Goal: Task Accomplishment & Management: Complete application form

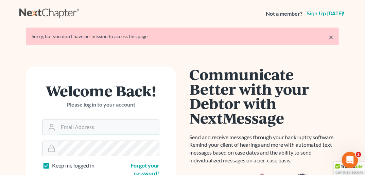
type input "[PERSON_NAME][EMAIL_ADDRESS][DOMAIN_NAME]"
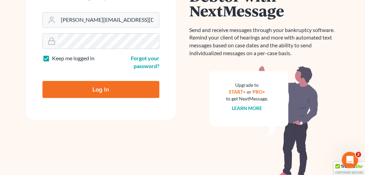
scroll to position [113, 0]
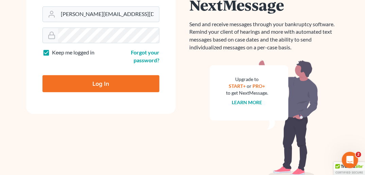
click at [116, 80] on input "Log In" at bounding box center [100, 83] width 117 height 17
type input "Thinking..."
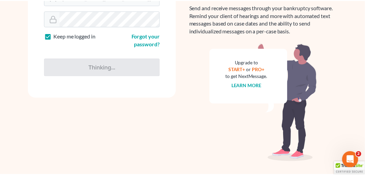
scroll to position [114, 0]
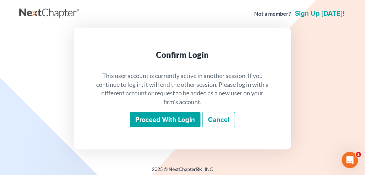
click at [165, 116] on input "Proceed with login" at bounding box center [165, 120] width 71 height 16
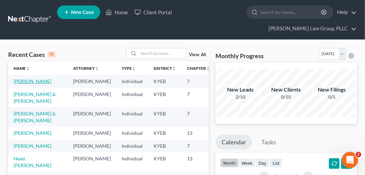
click at [22, 78] on link "[PERSON_NAME]" at bounding box center [33, 81] width 38 height 6
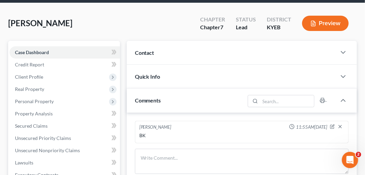
scroll to position [47, 0]
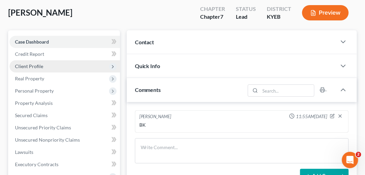
click at [49, 60] on span "Client Profile" at bounding box center [65, 66] width 110 height 12
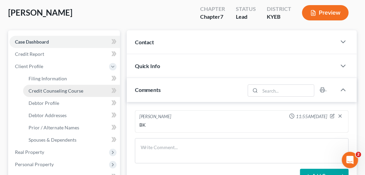
click at [57, 88] on span "Credit Counseling Course" at bounding box center [56, 91] width 55 height 6
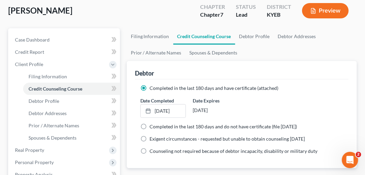
scroll to position [51, 0]
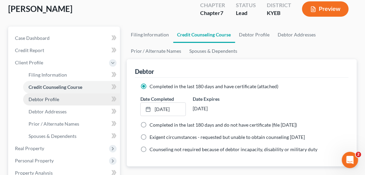
click at [68, 93] on link "Debtor Profile" at bounding box center [71, 99] width 97 height 12
select select "1"
select select "2"
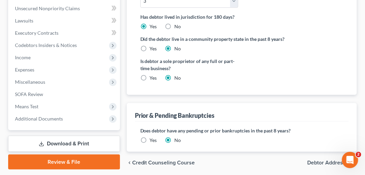
scroll to position [253, 0]
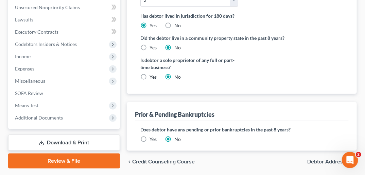
click at [336, 159] on span "Debtor Addresses" at bounding box center [329, 161] width 44 height 5
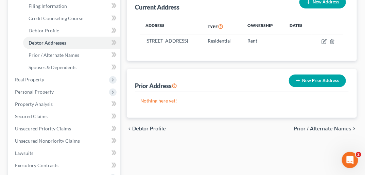
scroll to position [131, 0]
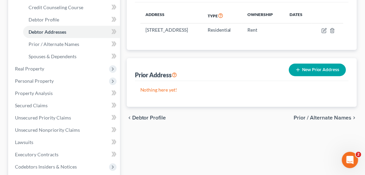
click at [319, 115] on span "Prior / Alternate Names" at bounding box center [323, 117] width 58 height 5
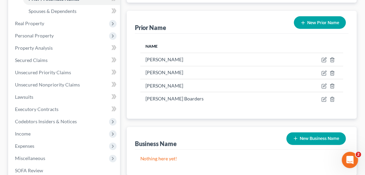
scroll to position [178, 0]
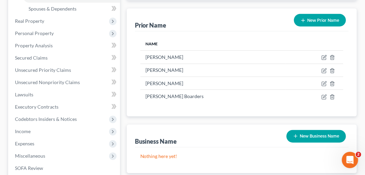
click at [335, 130] on button "New Business Name" at bounding box center [316, 136] width 59 height 13
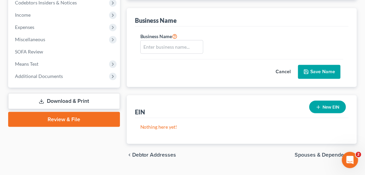
scroll to position [298, 0]
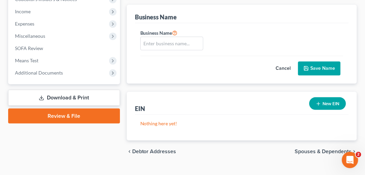
click at [334, 149] on span "Spouses & Dependents" at bounding box center [323, 151] width 57 height 5
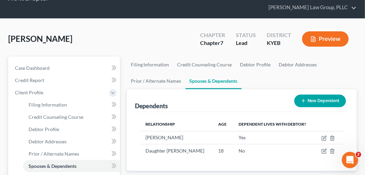
scroll to position [22, 0]
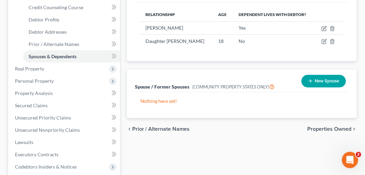
click at [347, 126] on span "Properties Owned" at bounding box center [329, 128] width 44 height 5
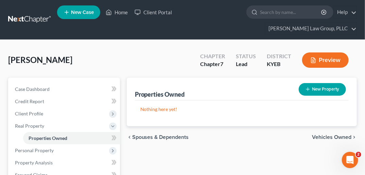
click at [345, 134] on span "Vehicles Owned" at bounding box center [331, 136] width 39 height 5
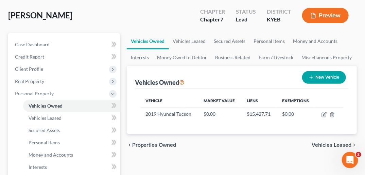
scroll to position [81, 0]
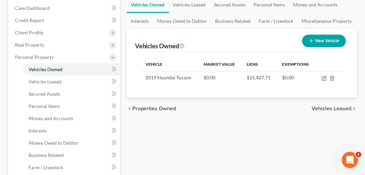
click at [344, 106] on span "Vehicles Leased" at bounding box center [332, 108] width 40 height 5
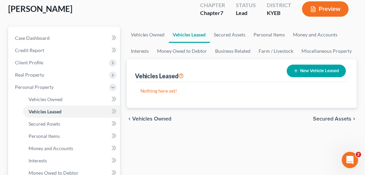
click at [351, 116] on span "Secured Assets" at bounding box center [332, 118] width 38 height 5
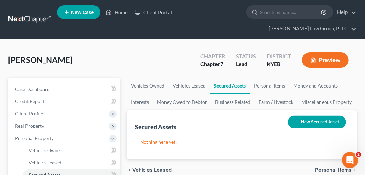
click at [334, 167] on span "Personal Items" at bounding box center [333, 169] width 36 height 5
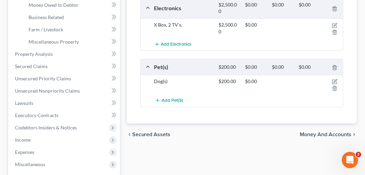
click at [343, 132] on span "Money and Accounts" at bounding box center [326, 134] width 52 height 5
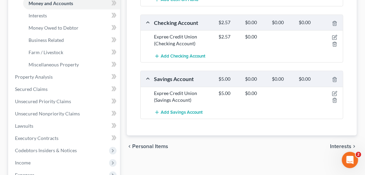
scroll to position [203, 0]
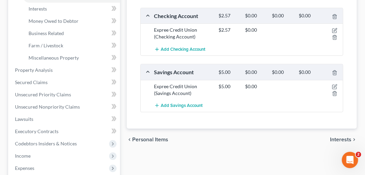
click at [346, 137] on span "Interests" at bounding box center [340, 139] width 21 height 5
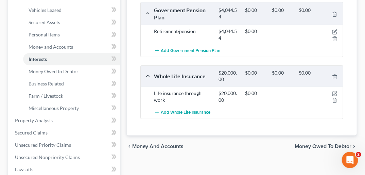
scroll to position [158, 0]
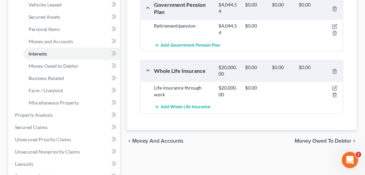
click at [339, 138] on span "Money Owed to Debtor" at bounding box center [323, 140] width 57 height 5
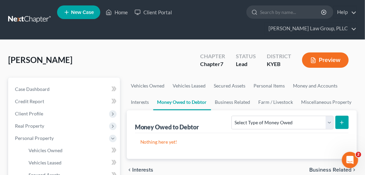
click at [340, 167] on span "Business Related" at bounding box center [330, 169] width 42 height 5
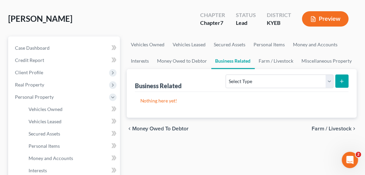
scroll to position [47, 0]
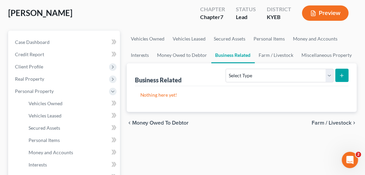
click at [334, 120] on span "Farm / Livestock" at bounding box center [332, 122] width 40 height 5
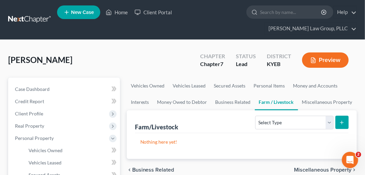
click at [322, 167] on span "Miscellaneous Property" at bounding box center [322, 169] width 57 height 5
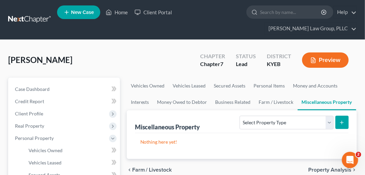
click at [321, 167] on span "Property Analysis" at bounding box center [329, 169] width 43 height 5
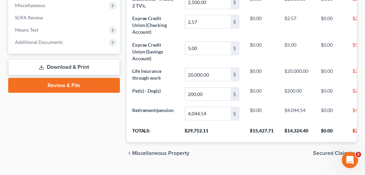
scroll to position [261, 0]
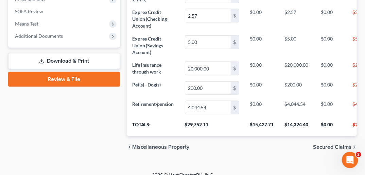
click at [329, 144] on span "Secured Claims" at bounding box center [332, 146] width 38 height 5
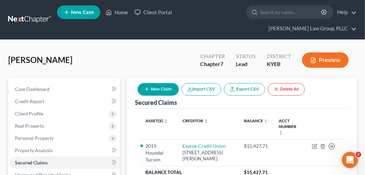
scroll to position [6, 0]
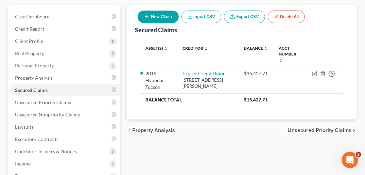
click at [330, 127] on span "Unsecured Priority Claims" at bounding box center [320, 129] width 64 height 5
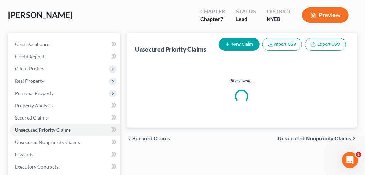
scroll to position [3, 0]
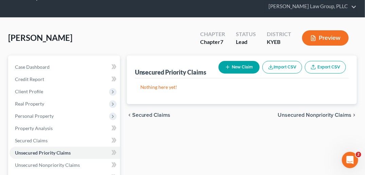
click at [335, 112] on span "Unsecured Nonpriority Claims" at bounding box center [315, 114] width 74 height 5
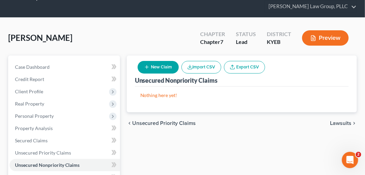
scroll to position [2, 0]
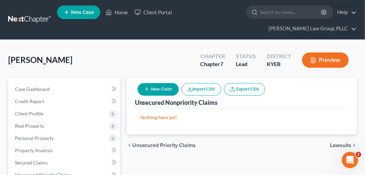
click at [160, 83] on button "New Claim" at bounding box center [158, 89] width 41 height 13
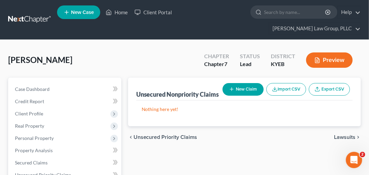
select select "0"
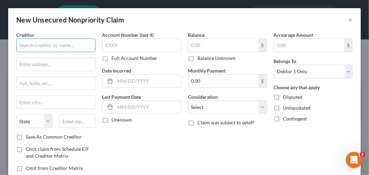
click at [58, 44] on input "text" at bounding box center [55, 45] width 79 height 14
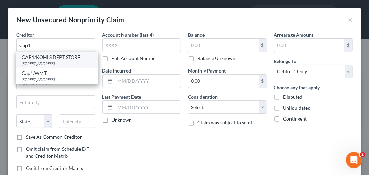
click at [57, 59] on div "CAP1/KOHLS DEPT STORE" at bounding box center [57, 57] width 71 height 7
type input "CAP1/KOHLS DEPT STORE"
type input "PO BOX 31293"
type input "[GEOGRAPHIC_DATA]"
select select "46"
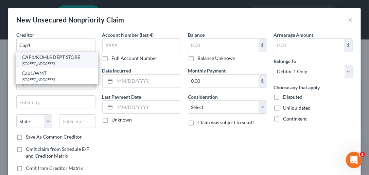
type input "84131"
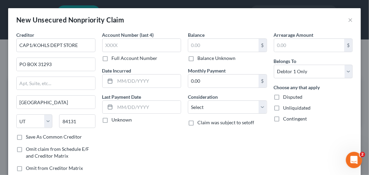
click at [26, 135] on label "Save As Common Creditor" at bounding box center [54, 136] width 56 height 7
click at [29, 135] on input "Save As Common Creditor" at bounding box center [31, 135] width 4 height 4
checkbox input "true"
click at [112, 56] on label "Full Account Number" at bounding box center [135, 58] width 46 height 7
click at [115, 56] on input "Full Account Number" at bounding box center [117, 57] width 4 height 4
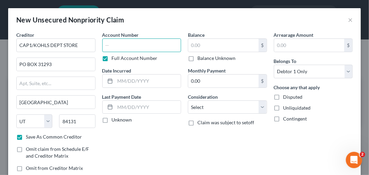
click at [109, 48] on input "text" at bounding box center [141, 45] width 79 height 14
type input "639305xxxxxx"
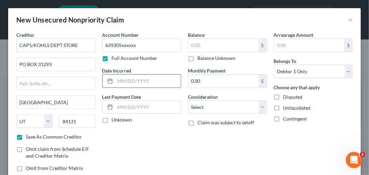
click at [122, 80] on input "text" at bounding box center [148, 80] width 66 height 13
type input "[DATE]"
click at [112, 120] on label "Unknown" at bounding box center [122, 119] width 20 height 7
click at [115, 120] on input "Unknown" at bounding box center [117, 118] width 4 height 4
checkbox input "true"
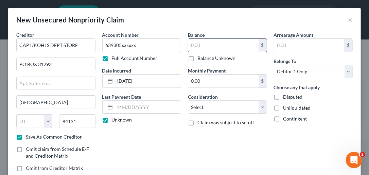
click at [194, 44] on input "text" at bounding box center [223, 45] width 70 height 13
type input "551.00"
click at [196, 82] on input "0.00" at bounding box center [223, 80] width 70 height 13
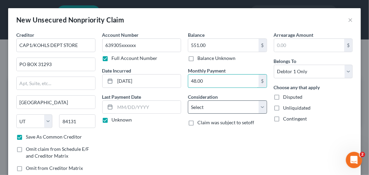
type input "48.00"
click at [261, 106] on select "Select Cable / Satellite Services Collection Agency Credit Card Debt Debt Couns…" at bounding box center [227, 107] width 79 height 14
select select "2"
click at [188, 100] on select "Select Cable / Satellite Services Collection Agency Credit Card Debt Debt Couns…" at bounding box center [227, 107] width 79 height 14
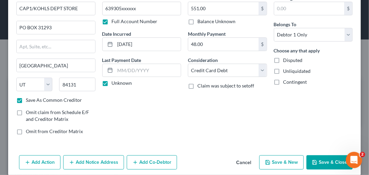
scroll to position [39, 0]
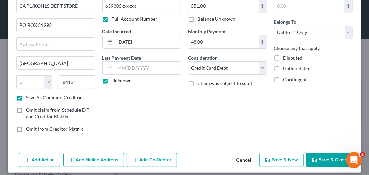
click at [280, 161] on button "Save & New" at bounding box center [281, 160] width 45 height 14
checkbox input "false"
select select "0"
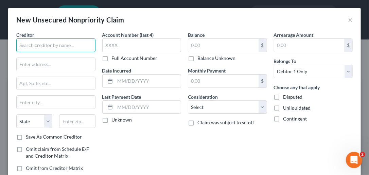
click at [56, 46] on input "text" at bounding box center [55, 45] width 79 height 14
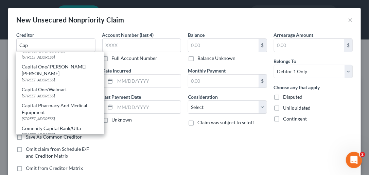
scroll to position [0, 0]
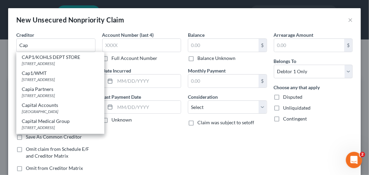
click at [178, 154] on div "Account Number (last 4) Full Account Number Date Incurred Last Payment Date Unk…" at bounding box center [142, 104] width 86 height 146
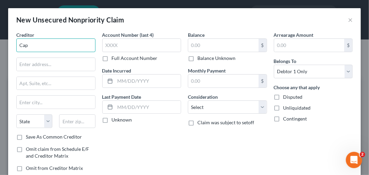
click at [34, 46] on input "Cap" at bounding box center [55, 45] width 79 height 14
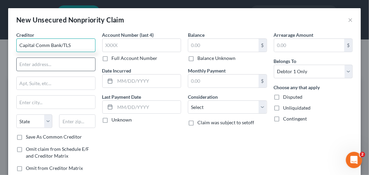
type input "Capital Comm Bank/TLS"
click at [29, 67] on input "text" at bounding box center [56, 64] width 79 height 13
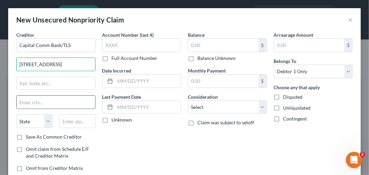
type input "[STREET_ADDRESS]"
click at [39, 100] on input "text" at bounding box center [56, 102] width 79 height 13
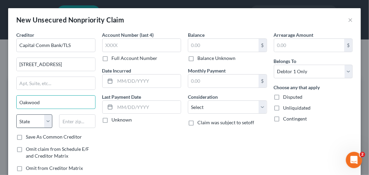
type input "Oakwood"
click at [51, 120] on select "State [US_STATE] AK AR AZ CA CO CT DE DC [GEOGRAPHIC_DATA] [GEOGRAPHIC_DATA] GU…" at bounding box center [34, 121] width 36 height 14
select select "36"
click at [16, 114] on select "State [US_STATE] AK AR AZ CA CO CT DE DC [GEOGRAPHIC_DATA] [GEOGRAPHIC_DATA] GU…" at bounding box center [34, 121] width 36 height 14
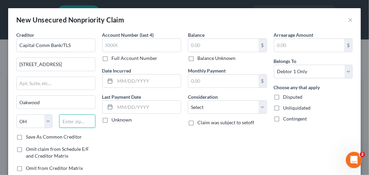
click at [86, 121] on input "text" at bounding box center [77, 121] width 36 height 14
type input "45409"
type input "[GEOGRAPHIC_DATA]"
click at [26, 136] on label "Save As Common Creditor" at bounding box center [54, 136] width 56 height 7
click at [29, 136] on input "Save As Common Creditor" at bounding box center [31, 135] width 4 height 4
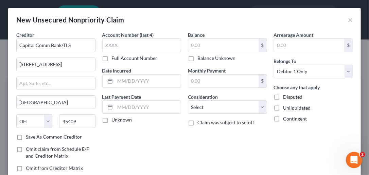
checkbox input "true"
click at [112, 57] on label "Full Account Number" at bounding box center [135, 58] width 46 height 7
click at [115, 57] on input "Full Account Number" at bounding box center [117, 57] width 4 height 4
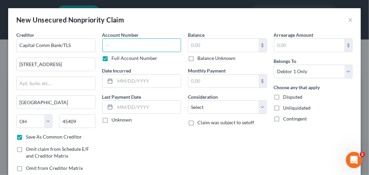
click at [110, 47] on input "text" at bounding box center [141, 45] width 79 height 14
type input "2384xxxx"
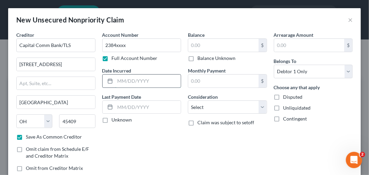
click at [128, 78] on input "text" at bounding box center [148, 80] width 66 height 13
type input "[DATE]"
click at [112, 118] on label "Unknown" at bounding box center [122, 119] width 20 height 7
click at [115, 118] on input "Unknown" at bounding box center [117, 118] width 4 height 4
checkbox input "true"
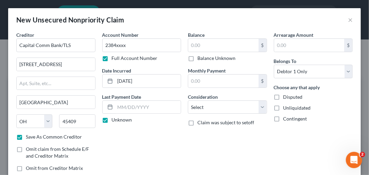
click at [198, 59] on label "Balance Unknown" at bounding box center [217, 58] width 38 height 7
click at [200, 59] on input "Balance Unknown" at bounding box center [202, 57] width 4 height 4
checkbox input "true"
type input "0.00"
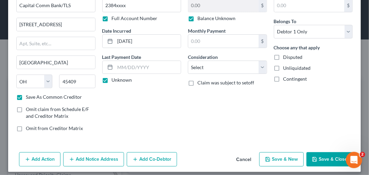
scroll to position [44, 0]
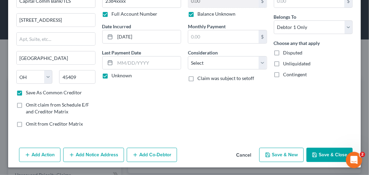
click at [285, 153] on button "Save & New" at bounding box center [281, 155] width 45 height 14
checkbox input "false"
select select "0"
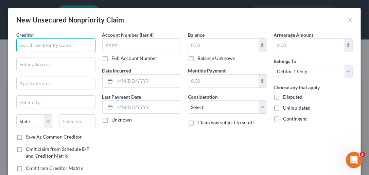
click at [44, 42] on input "text" at bounding box center [55, 45] width 79 height 14
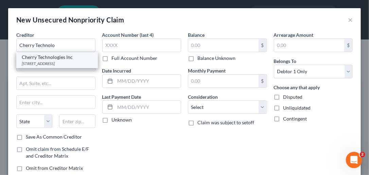
click at [48, 55] on div "Cherry Technologies Inc" at bounding box center [57, 57] width 71 height 7
type input "Cherry Technologies Inc"
type input "[STREET_ADDRESS]"
type input "#4869"
type input "[GEOGRAPHIC_DATA]"
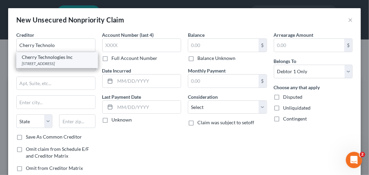
select select "4"
type input "94114"
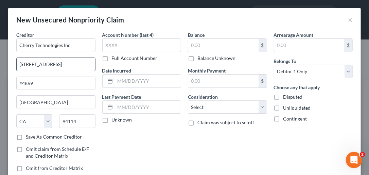
drag, startPoint x: 19, startPoint y: 64, endPoint x: 56, endPoint y: 69, distance: 37.5
click at [56, 69] on input "[STREET_ADDRESS]" at bounding box center [56, 64] width 79 height 13
type input "2 Embaracadero Ctr"
drag, startPoint x: 19, startPoint y: 82, endPoint x: 39, endPoint y: 83, distance: 20.1
click at [39, 83] on input "#4869" at bounding box center [56, 83] width 79 height 13
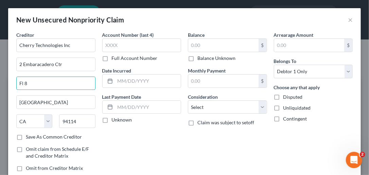
type input "Fl 8"
click at [26, 135] on label "Save As Common Creditor" at bounding box center [54, 136] width 56 height 7
click at [29, 135] on input "Save As Common Creditor" at bounding box center [31, 135] width 4 height 4
checkbox input "true"
click at [112, 58] on label "Full Account Number" at bounding box center [135, 58] width 46 height 7
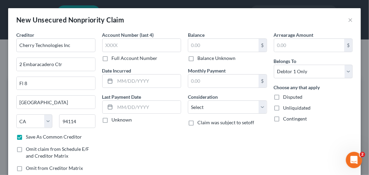
click at [115, 58] on input "Full Account Number" at bounding box center [117, 57] width 4 height 4
click at [113, 47] on input "text" at bounding box center [141, 45] width 79 height 14
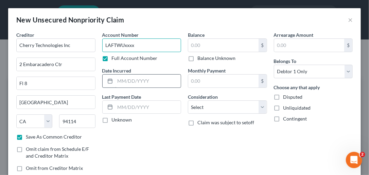
type input "LAFTWUxxxx"
click at [122, 79] on input "text" at bounding box center [148, 80] width 66 height 13
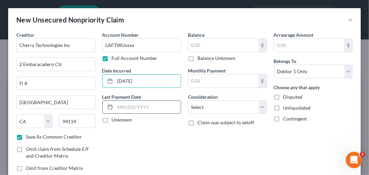
type input "[DATE]"
click at [122, 103] on input "text" at bounding box center [148, 107] width 66 height 13
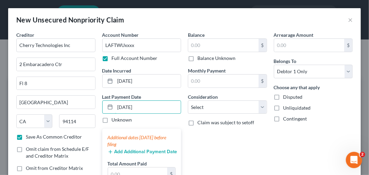
type input "[DATE]"
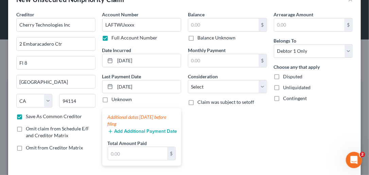
scroll to position [27, 0]
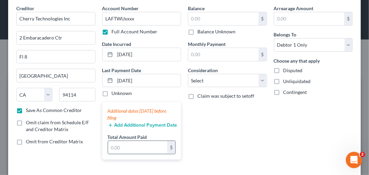
click at [129, 147] on input "text" at bounding box center [137, 147] width 59 height 13
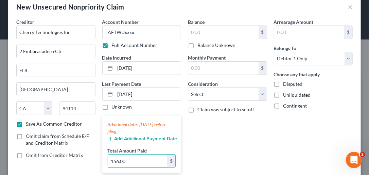
scroll to position [0, 0]
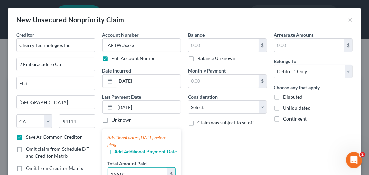
type input "156.00"
click at [201, 46] on input "text" at bounding box center [223, 45] width 70 height 13
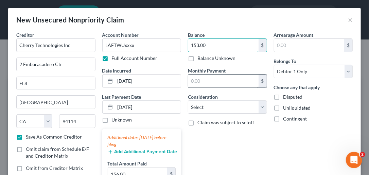
type input "153.00"
click at [208, 79] on input "text" at bounding box center [223, 80] width 70 height 13
type input "153.00"
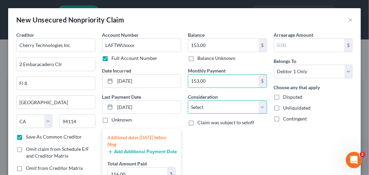
click at [260, 107] on select "Select Cable / Satellite Services Collection Agency Credit Card Debt Debt Couns…" at bounding box center [227, 107] width 79 height 14
select select "14"
click at [188, 100] on select "Select Cable / Satellite Services Collection Agency Credit Card Debt Debt Couns…" at bounding box center [227, 107] width 79 height 14
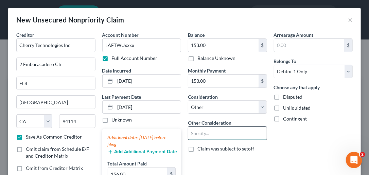
click at [209, 131] on input "text" at bounding box center [227, 132] width 79 height 13
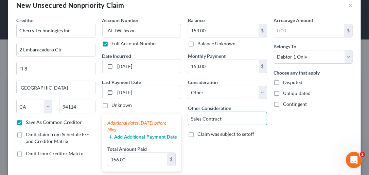
scroll to position [27, 0]
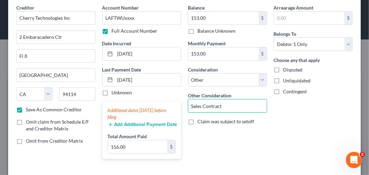
type input "Sales Contract"
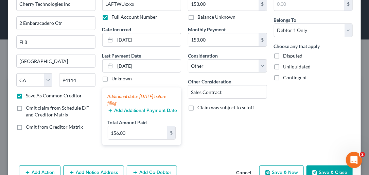
scroll to position [59, 0]
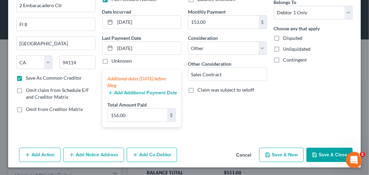
click at [280, 151] on button "Save & New" at bounding box center [281, 155] width 45 height 14
select select "0"
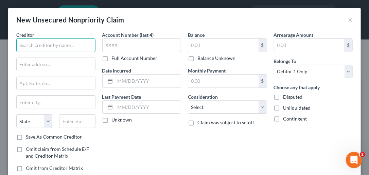
click at [46, 42] on input "text" at bounding box center [55, 45] width 79 height 14
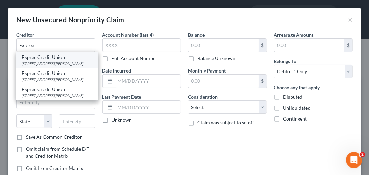
click at [41, 61] on div "[STREET_ADDRESS][PERSON_NAME]" at bounding box center [57, 64] width 71 height 6
type input "Expree Credit Union"
type input "[STREET_ADDRESS][PERSON_NAME]"
type input "Frankfort"
select select "18"
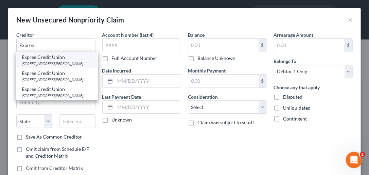
type input "40601"
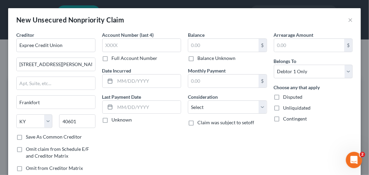
click at [26, 135] on label "Save As Common Creditor" at bounding box center [54, 136] width 56 height 7
click at [29, 135] on input "Save As Common Creditor" at bounding box center [31, 135] width 4 height 4
checkbox input "true"
click at [112, 57] on label "Full Account Number" at bounding box center [135, 58] width 46 height 7
click at [115, 57] on input "Full Account Number" at bounding box center [117, 57] width 4 height 4
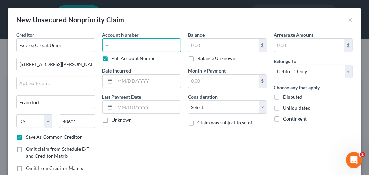
click at [112, 46] on input "text" at bounding box center [141, 45] width 79 height 14
type input "411250xxxx"
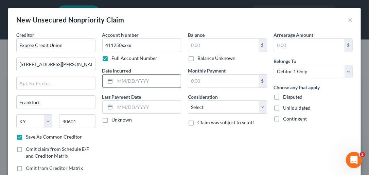
click at [117, 80] on input "text" at bounding box center [148, 80] width 66 height 13
type input "[DATE]"
click at [112, 120] on label "Unknown" at bounding box center [122, 119] width 20 height 7
click at [115, 120] on input "Unknown" at bounding box center [117, 118] width 4 height 4
checkbox input "true"
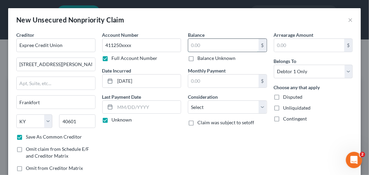
click at [200, 46] on input "text" at bounding box center [223, 45] width 70 height 13
type input "2,375.00"
click at [206, 83] on input "text" at bounding box center [223, 80] width 70 height 13
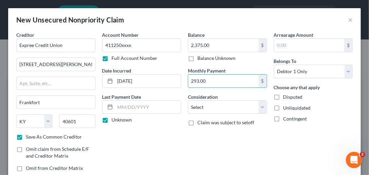
type input "293.00"
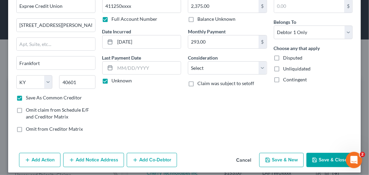
scroll to position [44, 0]
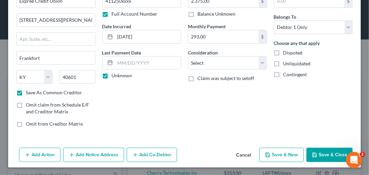
click at [291, 149] on button "Save & New" at bounding box center [281, 155] width 45 height 14
checkbox input "false"
select select "0"
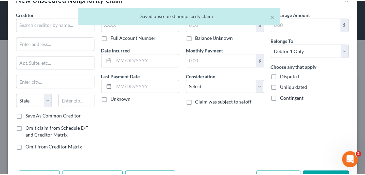
scroll to position [0, 0]
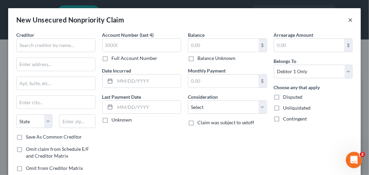
click at [348, 19] on button "×" at bounding box center [350, 20] width 5 height 8
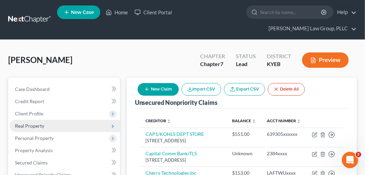
click at [31, 123] on span "Real Property" at bounding box center [29, 126] width 29 height 6
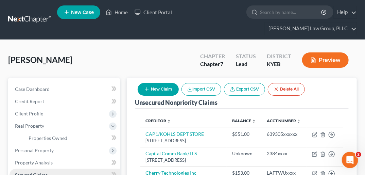
click at [48, 169] on link "Secured Claims" at bounding box center [65, 175] width 110 height 12
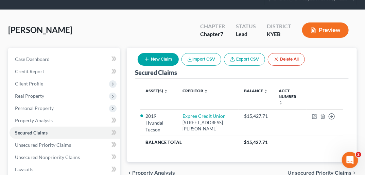
scroll to position [31, 0]
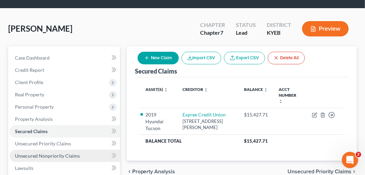
click at [71, 153] on span "Unsecured Nonpriority Claims" at bounding box center [47, 156] width 65 height 6
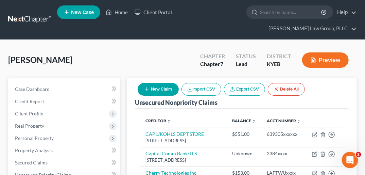
click at [157, 83] on button "New Claim" at bounding box center [158, 89] width 41 height 13
select select "0"
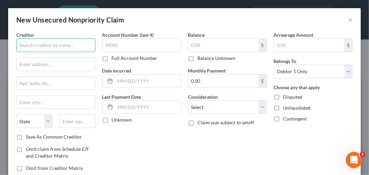
click at [68, 41] on input "text" at bounding box center [55, 45] width 79 height 14
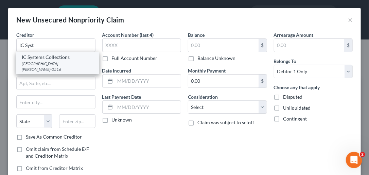
click at [62, 58] on div "IC Systems Collections" at bounding box center [58, 57] width 72 height 7
type input "IC Systems Collections"
type input "PO Box 64378"
type input "St. [PERSON_NAME]"
select select "24"
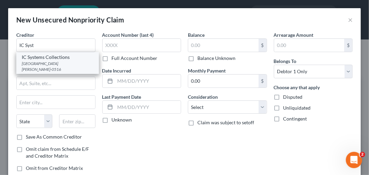
type input "55164-0516"
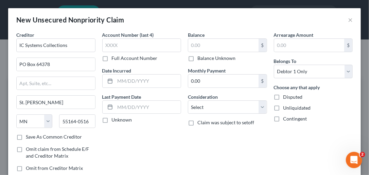
click at [26, 134] on label "Save As Common Creditor" at bounding box center [54, 136] width 56 height 7
click at [29, 134] on input "Save As Common Creditor" at bounding box center [31, 135] width 4 height 4
checkbox input "true"
click at [112, 57] on label "Full Account Number" at bounding box center [135, 58] width 46 height 7
click at [115, 57] on input "Full Account Number" at bounding box center [117, 57] width 4 height 4
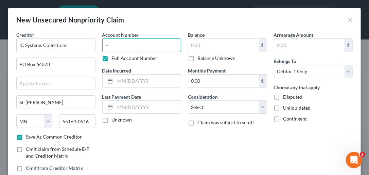
click at [108, 47] on input "text" at bounding box center [141, 45] width 79 height 14
type input "137245xxx"
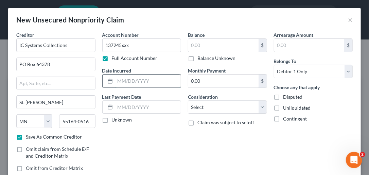
click at [126, 81] on input "text" at bounding box center [148, 80] width 66 height 13
type input "[DATE]"
click at [112, 120] on label "Unknown" at bounding box center [122, 119] width 20 height 7
click at [115, 120] on input "Unknown" at bounding box center [117, 118] width 4 height 4
checkbox input "true"
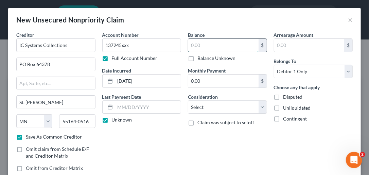
click at [193, 47] on input "text" at bounding box center [223, 45] width 70 height 13
type input "240.00"
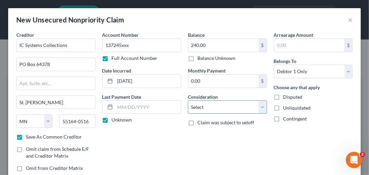
click at [259, 105] on select "Select Cable / Satellite Services Collection Agency Credit Card Debt Debt Couns…" at bounding box center [227, 107] width 79 height 14
select select "14"
click at [188, 100] on select "Select Cable / Satellite Services Collection Agency Credit Card Debt Debt Couns…" at bounding box center [227, 107] width 79 height 14
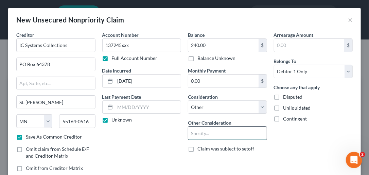
click at [205, 131] on input "text" at bounding box center [227, 132] width 79 height 13
type input "Collection Acct"
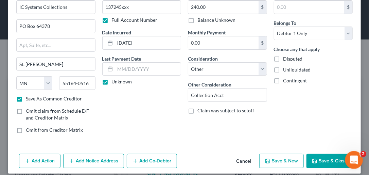
scroll to position [39, 0]
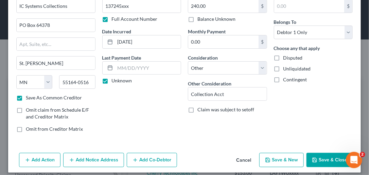
click at [276, 158] on button "Save & New" at bounding box center [281, 160] width 45 height 14
checkbox input "false"
select select "0"
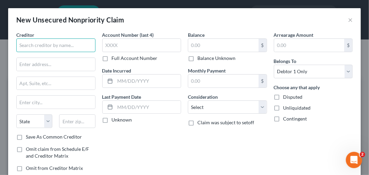
click at [35, 46] on input "text" at bounding box center [55, 45] width 79 height 14
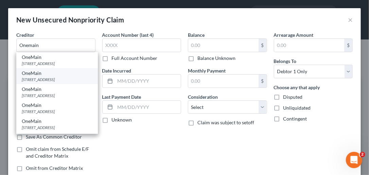
click at [56, 76] on div "OneMain" at bounding box center [57, 73] width 71 height 7
type input "OneMain"
type input "PO Box 1010"
type input "[GEOGRAPHIC_DATA]"
select select "15"
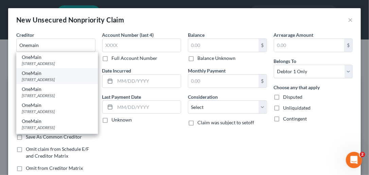
type input "47706"
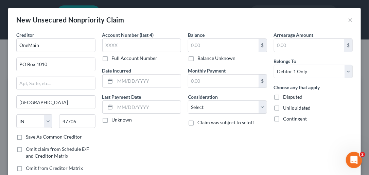
click at [26, 137] on label "Save As Common Creditor" at bounding box center [54, 136] width 56 height 7
click at [29, 137] on input "Save As Common Creditor" at bounding box center [31, 135] width 4 height 4
checkbox input "true"
click at [112, 59] on label "Full Account Number" at bounding box center [135, 58] width 46 height 7
click at [115, 59] on input "Full Account Number" at bounding box center [117, 57] width 4 height 4
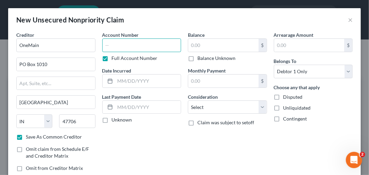
click at [109, 48] on input "text" at bounding box center [141, 45] width 79 height 14
type input "425386xxxx"
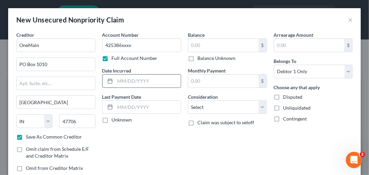
click at [122, 82] on input "text" at bounding box center [148, 80] width 66 height 13
type input "[DATE]"
drag, startPoint x: 103, startPoint y: 117, endPoint x: 106, endPoint y: 117, distance: 3.4
click at [112, 118] on label "Unknown" at bounding box center [122, 119] width 20 height 7
click at [115, 118] on input "Unknown" at bounding box center [117, 118] width 4 height 4
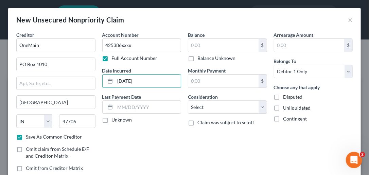
checkbox input "true"
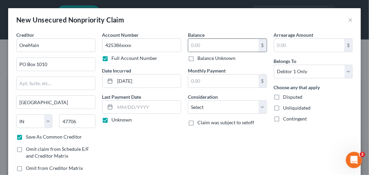
click at [197, 45] on input "text" at bounding box center [223, 45] width 70 height 13
type input "7,680.00"
click at [216, 80] on input "text" at bounding box center [223, 80] width 70 height 13
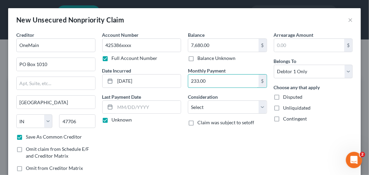
type input "233.00"
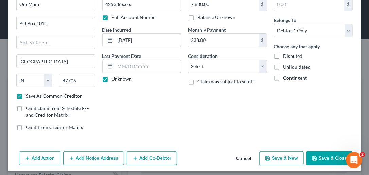
scroll to position [42, 0]
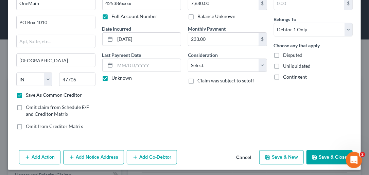
click at [275, 157] on button "Save & New" at bounding box center [281, 157] width 45 height 14
checkbox input "false"
select select "0"
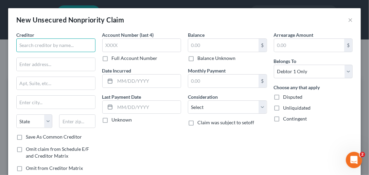
click at [48, 44] on input "text" at bounding box center [55, 45] width 79 height 14
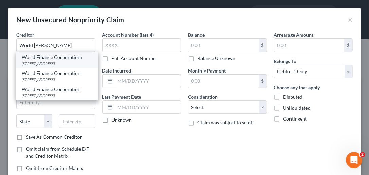
click at [48, 57] on div "World Finance Corporatiom" at bounding box center [57, 57] width 71 height 7
type input "World Finance Corporatiom"
type input "[STREET_ADDRESS]"
type input "[GEOGRAPHIC_DATA]"
select select "42"
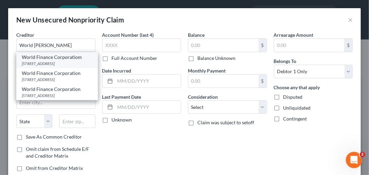
type input "29601"
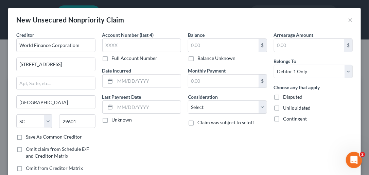
click at [26, 136] on label "Save As Common Creditor" at bounding box center [54, 136] width 56 height 7
click at [29, 136] on input "Save As Common Creditor" at bounding box center [31, 135] width 4 height 4
checkbox input "true"
click at [112, 57] on label "Full Account Number" at bounding box center [135, 58] width 46 height 7
click at [115, 57] on input "Full Account Number" at bounding box center [117, 57] width 4 height 4
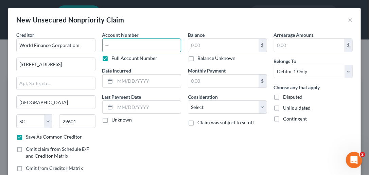
click at [108, 47] on input "text" at bounding box center [141, 45] width 79 height 14
type input "144103xxxx"
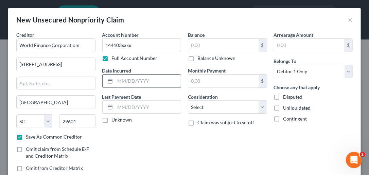
click at [137, 81] on input "text" at bounding box center [148, 80] width 66 height 13
type input "[DATE]"
click at [112, 120] on label "Unknown" at bounding box center [122, 119] width 20 height 7
click at [115, 120] on input "Unknown" at bounding box center [117, 118] width 4 height 4
checkbox input "true"
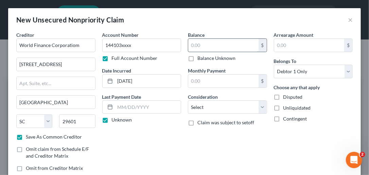
click at [199, 48] on input "text" at bounding box center [223, 45] width 70 height 13
type input "2,727.00"
click at [206, 80] on input "text" at bounding box center [223, 80] width 70 height 13
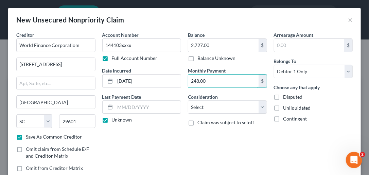
type input "248.00"
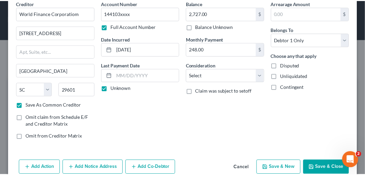
scroll to position [38, 0]
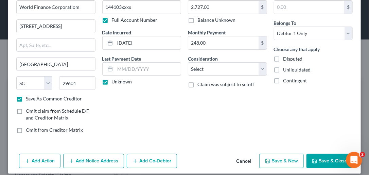
click at [239, 161] on button "Cancel" at bounding box center [244, 161] width 26 height 14
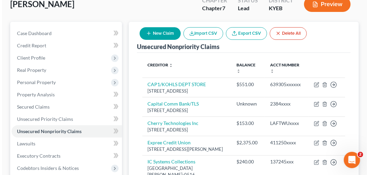
scroll to position [0, 0]
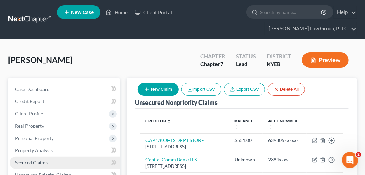
click at [43, 159] on span "Secured Claims" at bounding box center [31, 162] width 33 height 6
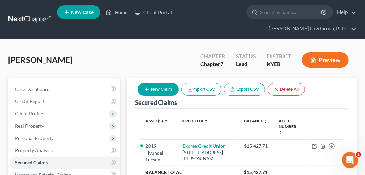
click at [169, 83] on button "New Claim" at bounding box center [158, 89] width 41 height 13
select select "0"
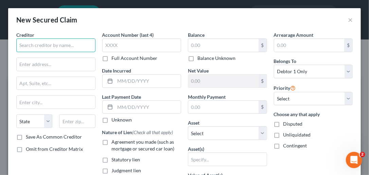
click at [52, 46] on input "text" at bounding box center [55, 45] width 79 height 14
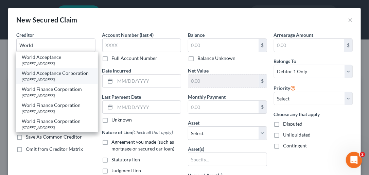
click at [44, 79] on div "[STREET_ADDRESS]" at bounding box center [57, 79] width 71 height 6
type input "World Acceptance Corporation"
type input "104 S. Main"
type input "Suite 400"
type input "[GEOGRAPHIC_DATA]"
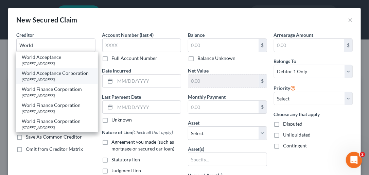
select select "42"
type input "29601"
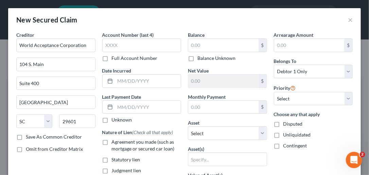
click at [26, 137] on label "Save As Common Creditor" at bounding box center [54, 136] width 56 height 7
click at [29, 137] on input "Save As Common Creditor" at bounding box center [31, 135] width 4 height 4
checkbox input "true"
click at [112, 57] on label "Full Account Number" at bounding box center [135, 58] width 46 height 7
click at [115, 57] on input "Full Account Number" at bounding box center [117, 57] width 4 height 4
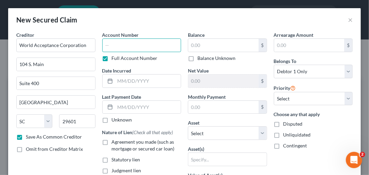
click at [110, 46] on input "text" at bounding box center [141, 45] width 79 height 14
type input "144103xxxx"
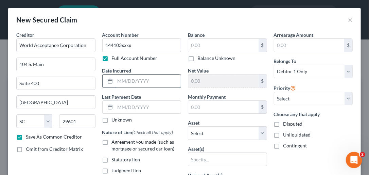
click at [141, 79] on input "text" at bounding box center [148, 80] width 66 height 13
type input "[DATE]"
click at [112, 119] on label "Unknown" at bounding box center [122, 119] width 20 height 7
click at [115, 119] on input "Unknown" at bounding box center [117, 118] width 4 height 4
checkbox input "true"
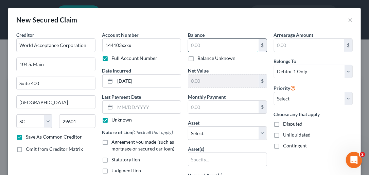
click at [199, 46] on input "text" at bounding box center [223, 45] width 70 height 13
type input "2,727.00"
click at [200, 109] on input "text" at bounding box center [223, 107] width 70 height 13
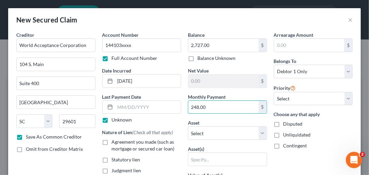
type input "248.00"
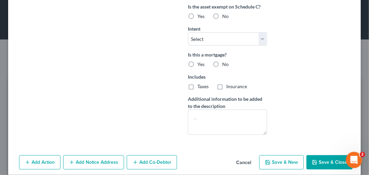
scroll to position [202, 0]
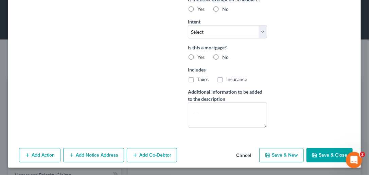
click at [290, 150] on button "Save & New" at bounding box center [281, 155] width 45 height 14
checkbox input "false"
select select "0"
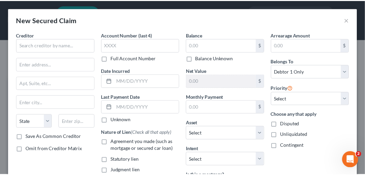
scroll to position [128, 0]
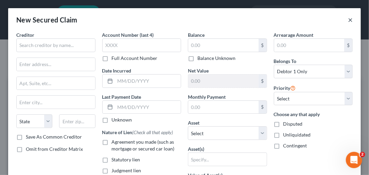
click at [348, 20] on button "×" at bounding box center [350, 20] width 5 height 8
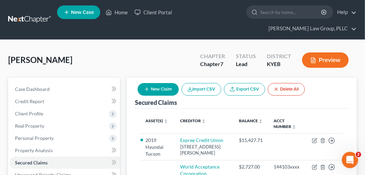
scroll to position [54, 0]
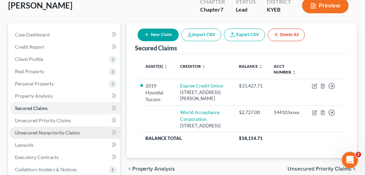
click at [74, 130] on span "Unsecured Nonpriority Claims" at bounding box center [47, 133] width 65 height 6
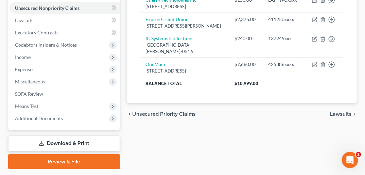
scroll to position [186, 0]
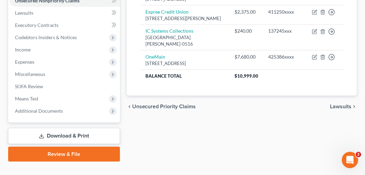
click at [338, 109] on span "Lawsuits" at bounding box center [340, 106] width 21 height 5
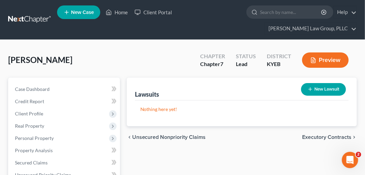
click at [335, 134] on span "Executory Contracts" at bounding box center [326, 136] width 49 height 5
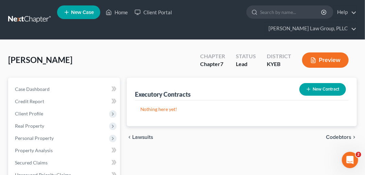
click at [335, 134] on span "Codebtors" at bounding box center [338, 136] width 25 height 5
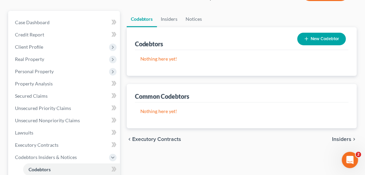
scroll to position [67, 0]
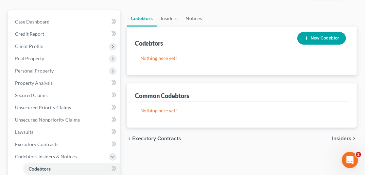
click at [339, 136] on span "Insiders" at bounding box center [341, 138] width 19 height 5
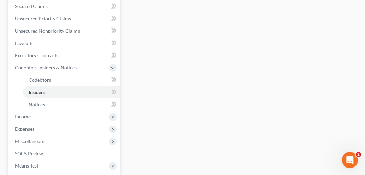
scroll to position [161, 0]
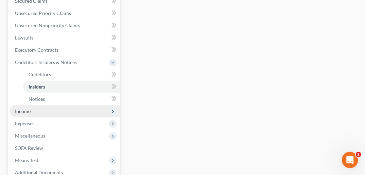
click at [44, 105] on span "Income" at bounding box center [65, 111] width 110 height 12
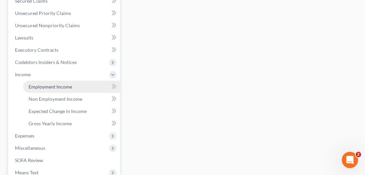
click at [62, 84] on span "Employment Income" at bounding box center [51, 87] width 44 height 6
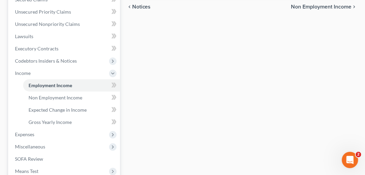
scroll to position [181, 0]
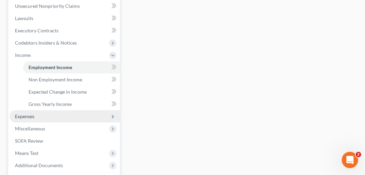
click at [37, 110] on span "Expenses" at bounding box center [65, 116] width 110 height 12
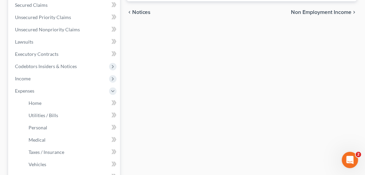
scroll to position [126, 0]
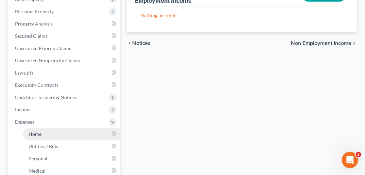
click at [40, 131] on span "Home" at bounding box center [35, 134] width 13 height 6
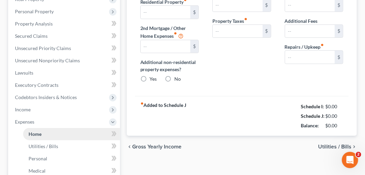
scroll to position [99, 0]
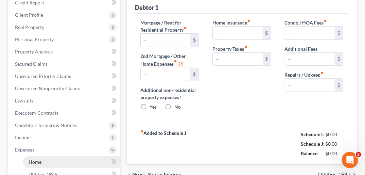
type input "0.00"
radio input "true"
type input "0.00"
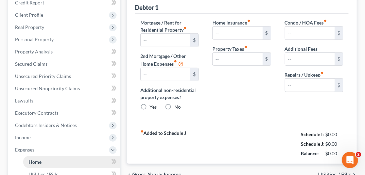
type input "0.00"
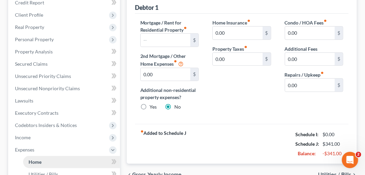
scroll to position [0, 0]
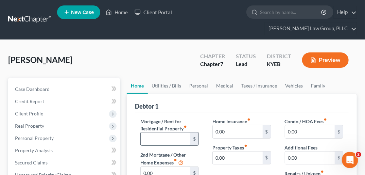
click at [152, 132] on input "text" at bounding box center [166, 138] width 50 height 13
click at [160, 132] on input "text" at bounding box center [166, 138] width 50 height 13
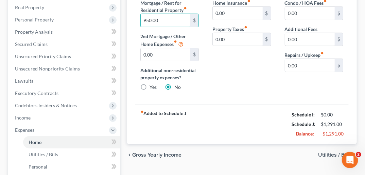
scroll to position [132, 0]
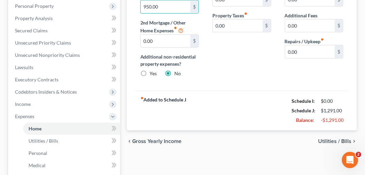
type input "950.00"
click at [327, 138] on span "Utilities / Bills" at bounding box center [334, 140] width 33 height 5
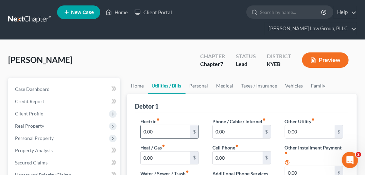
click at [152, 125] on input "0.00" at bounding box center [166, 131] width 50 height 13
type input "372.00"
click at [228, 125] on input "0.00" at bounding box center [238, 131] width 50 height 13
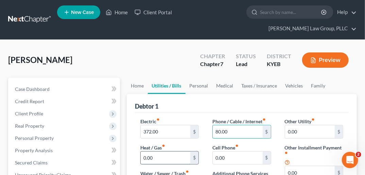
type input "80.00"
click at [151, 151] on input "0.00" at bounding box center [166, 157] width 50 height 13
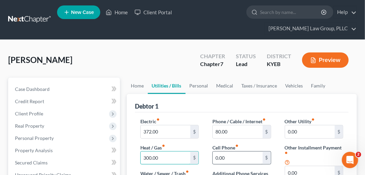
type input "300.00"
click at [224, 151] on input "0.00" at bounding box center [238, 157] width 50 height 13
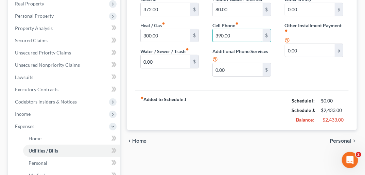
scroll to position [155, 0]
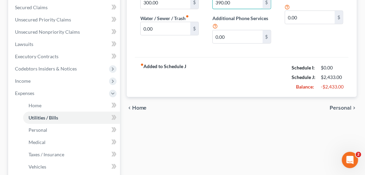
type input "390.00"
click at [347, 105] on span "Personal" at bounding box center [341, 107] width 22 height 5
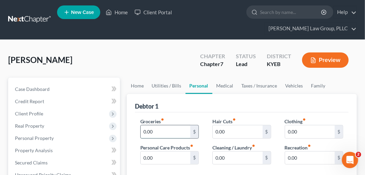
click at [151, 125] on input "0.00" at bounding box center [166, 131] width 50 height 13
type input "250.00"
click at [150, 151] on input "0.00" at bounding box center [166, 157] width 50 height 13
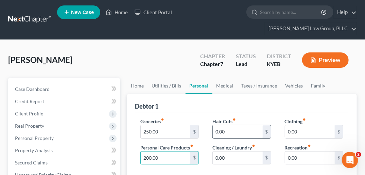
type input "200.00"
click at [237, 125] on input "0.00" at bounding box center [238, 131] width 50 height 13
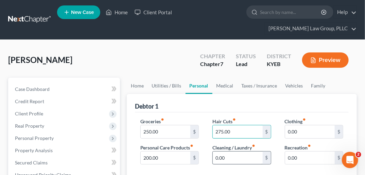
type input "275.00"
click at [233, 151] on input "0.00" at bounding box center [238, 157] width 50 height 13
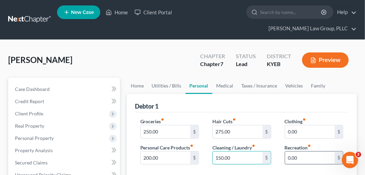
type input "150.00"
click at [295, 151] on input "0.00" at bounding box center [310, 157] width 50 height 13
type input "100.00"
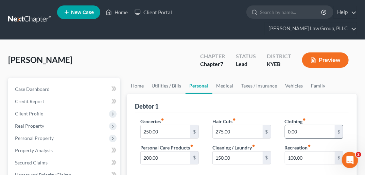
click at [292, 125] on input "0.00" at bounding box center [310, 131] width 50 height 13
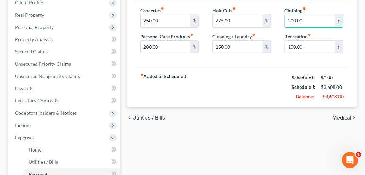
scroll to position [121, 0]
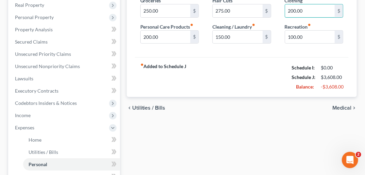
type input "200.00"
click at [340, 105] on span "Medical" at bounding box center [342, 107] width 19 height 5
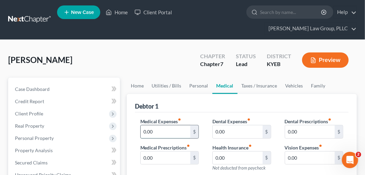
click at [171, 125] on input "0.00" at bounding box center [166, 131] width 50 height 13
type input "400.00"
click at [162, 151] on input "0.00" at bounding box center [166, 157] width 50 height 13
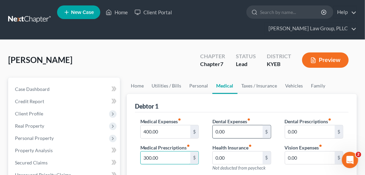
type input "300.00"
click at [221, 125] on input "0.00" at bounding box center [238, 131] width 50 height 13
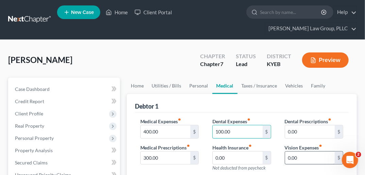
type input "100.00"
click at [299, 151] on input "0.00" at bounding box center [310, 157] width 50 height 13
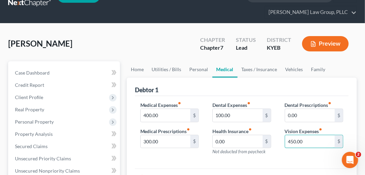
scroll to position [17, 0]
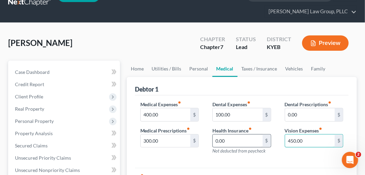
type input "450.00"
click at [227, 134] on input "0.00" at bounding box center [238, 140] width 50 height 13
type input "45.00"
click at [290, 134] on input "450.00" at bounding box center [310, 140] width 50 height 13
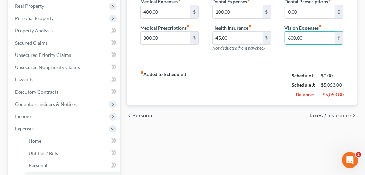
scroll to position [121, 0]
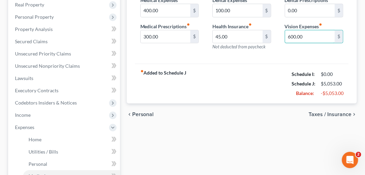
type input "600.00"
click at [329, 112] on span "Taxes / Insurance" at bounding box center [330, 114] width 43 height 5
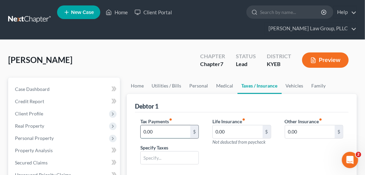
click at [157, 125] on input "0.00" at bounding box center [166, 131] width 50 height 13
type input "114.00"
click at [222, 125] on input "0.00" at bounding box center [238, 131] width 50 height 13
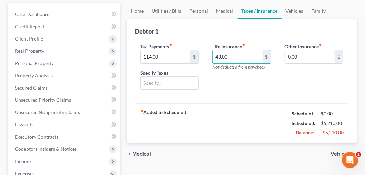
scroll to position [87, 0]
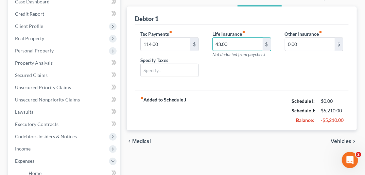
type input "43.00"
click at [342, 138] on span "Vehicles" at bounding box center [341, 140] width 21 height 5
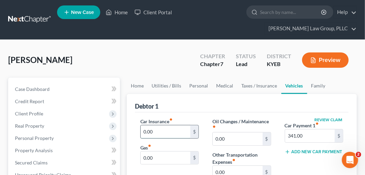
click at [155, 125] on input "0.00" at bounding box center [166, 131] width 50 height 13
type input "202.00"
click at [154, 151] on input "0.00" at bounding box center [166, 157] width 50 height 13
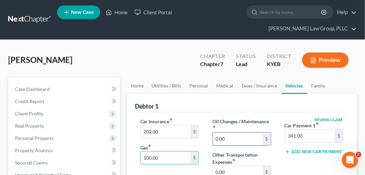
type input "100.00"
click at [221, 132] on input "0.00" at bounding box center [238, 138] width 50 height 13
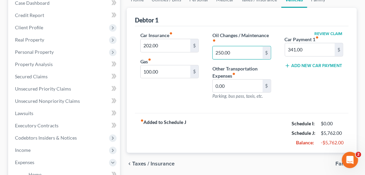
scroll to position [85, 0]
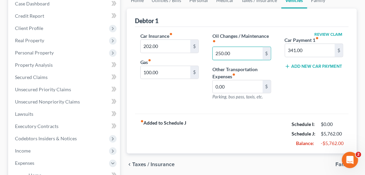
type input "250.00"
click at [340, 161] on span "Family" at bounding box center [344, 163] width 16 height 5
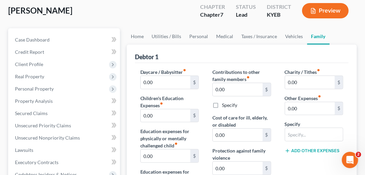
scroll to position [49, 0]
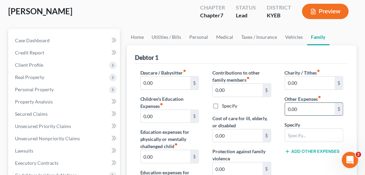
click at [304, 103] on input "0.00" at bounding box center [310, 109] width 50 height 13
type input "1,367.00"
click at [314, 129] on input "text" at bounding box center [314, 135] width 58 height 13
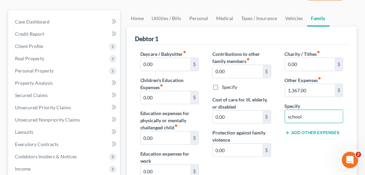
scroll to position [67, 0]
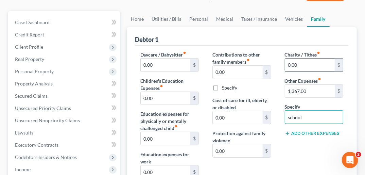
type input "school"
click at [290, 58] on input "0.00" at bounding box center [310, 64] width 50 height 13
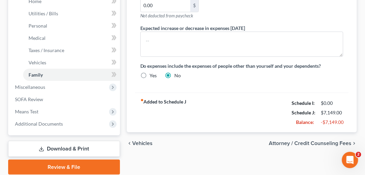
scroll to position [270, 0]
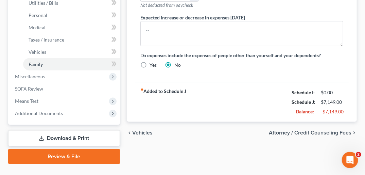
type input "20.00"
click at [326, 130] on span "Attorney / Credit Counseling Fees" at bounding box center [310, 132] width 83 height 5
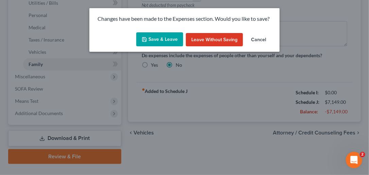
click at [169, 40] on button "Save & Leave" at bounding box center [159, 39] width 47 height 14
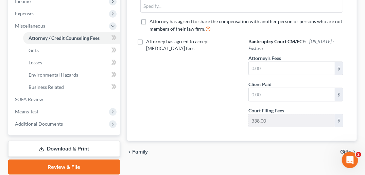
scroll to position [248, 0]
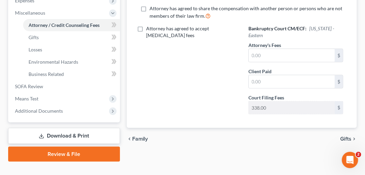
click at [350, 136] on span "Gifts" at bounding box center [345, 138] width 11 height 5
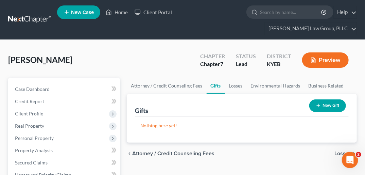
click at [344, 151] on span "Losses" at bounding box center [343, 153] width 17 height 5
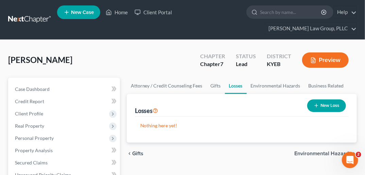
click at [343, 151] on span "Environmental Hazards" at bounding box center [322, 153] width 57 height 5
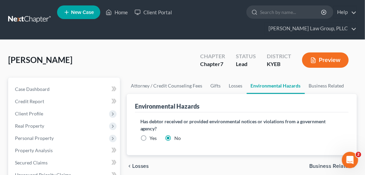
click at [325, 163] on span "Business Related" at bounding box center [330, 165] width 42 height 5
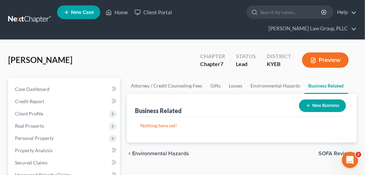
click at [331, 151] on span "SOFA Review" at bounding box center [335, 153] width 33 height 5
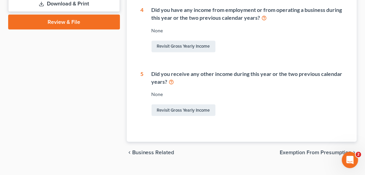
scroll to position [321, 0]
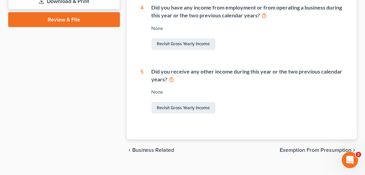
click at [335, 148] on span "Exemption from Presumption" at bounding box center [316, 150] width 72 height 5
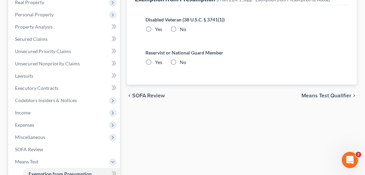
scroll to position [133, 0]
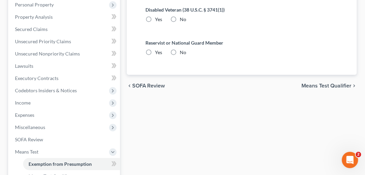
click at [335, 83] on span "Means Test Qualifier" at bounding box center [327, 85] width 50 height 5
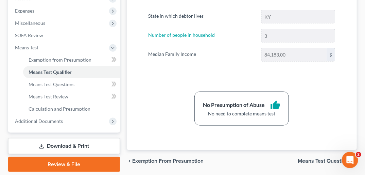
scroll to position [248, 0]
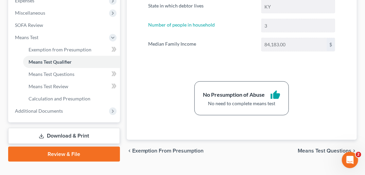
click at [329, 148] on span "Means Test Questions" at bounding box center [325, 150] width 54 height 5
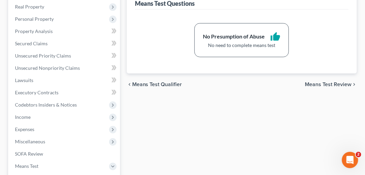
scroll to position [118, 0]
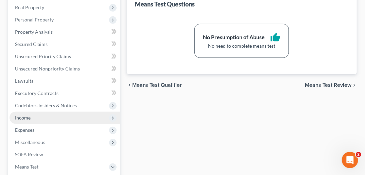
click at [45, 112] on span "Income" at bounding box center [65, 118] width 110 height 12
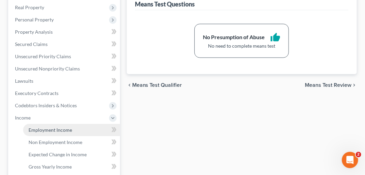
click at [47, 127] on span "Employment Income" at bounding box center [51, 130] width 44 height 6
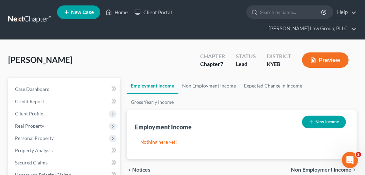
click at [318, 116] on button "New Income" at bounding box center [324, 122] width 44 height 13
select select "0"
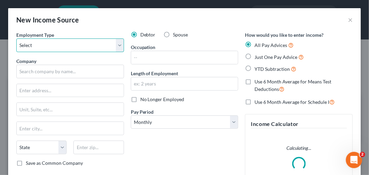
click at [119, 41] on select "Select Full or [DEMOGRAPHIC_DATA] Employment Self Employment" at bounding box center [70, 45] width 108 height 14
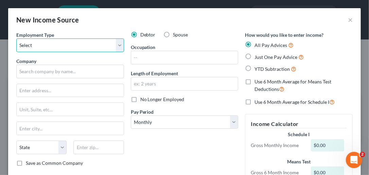
select select "0"
click at [16, 38] on select "Select Full or [DEMOGRAPHIC_DATA] Employment Self Employment" at bounding box center [70, 45] width 108 height 14
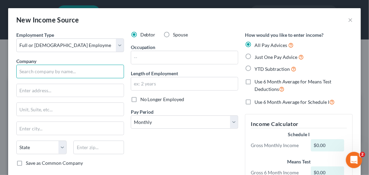
click at [57, 71] on input "text" at bounding box center [70, 72] width 108 height 14
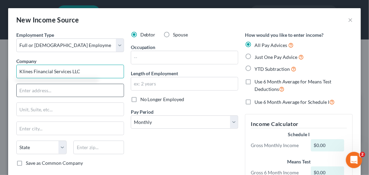
type input "Klines Financial Services LLC"
click at [55, 85] on input "text" at bounding box center [70, 90] width 107 height 13
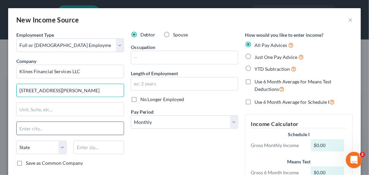
type input "[STREET_ADDRESS][PERSON_NAME]"
click at [41, 125] on input "text" at bounding box center [70, 128] width 107 height 13
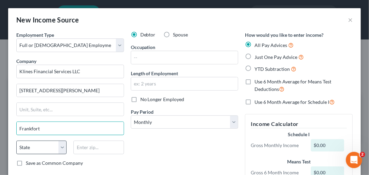
type input "Frankfort"
click at [63, 145] on select "State [US_STATE] AK AR AZ CA CO CT DE DC [GEOGRAPHIC_DATA] [GEOGRAPHIC_DATA] GU…" at bounding box center [41, 147] width 50 height 14
select select "18"
click at [16, 140] on select "State [US_STATE] AK AR AZ CA CO CT DE DC [GEOGRAPHIC_DATA] [GEOGRAPHIC_DATA] GU…" at bounding box center [41, 147] width 50 height 14
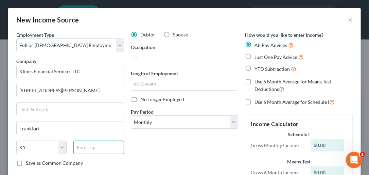
click at [87, 146] on input "text" at bounding box center [98, 147] width 50 height 14
type input "40601"
click at [26, 161] on label "Save as Common Company" at bounding box center [54, 162] width 57 height 7
click at [29, 161] on input "Save as Common Company" at bounding box center [31, 161] width 4 height 4
checkbox input "true"
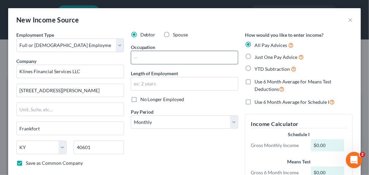
drag, startPoint x: 159, startPoint y: 57, endPoint x: 154, endPoint y: 61, distance: 6.0
click at [157, 59] on input "text" at bounding box center [184, 57] width 107 height 13
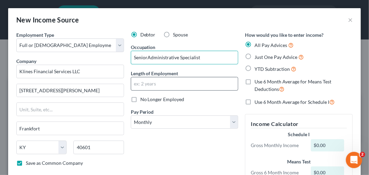
type input "SeniorAdministrative Specialist"
click at [152, 81] on input "text" at bounding box center [184, 83] width 107 height 13
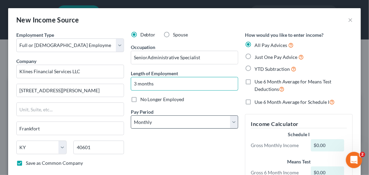
type input "3 months"
click at [229, 124] on select "Select Monthly Twice Monthly Every Other Week Weekly" at bounding box center [185, 122] width 108 height 14
select select "2"
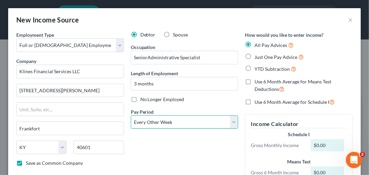
click at [131, 115] on select "Select Monthly Twice Monthly Every Other Week Weekly" at bounding box center [185, 122] width 108 height 14
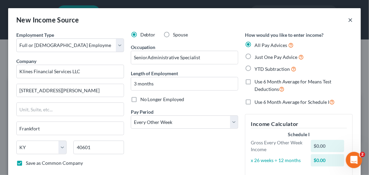
click at [348, 19] on button "×" at bounding box center [350, 20] width 5 height 8
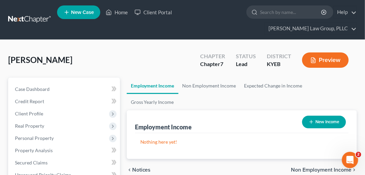
click at [329, 116] on button "New Income" at bounding box center [324, 122] width 44 height 13
select select "0"
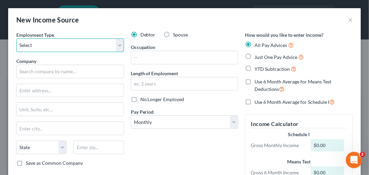
click at [118, 44] on select "Select Full or [DEMOGRAPHIC_DATA] Employment Self Employment" at bounding box center [70, 45] width 108 height 14
select select "0"
click at [16, 38] on select "Select Full or [DEMOGRAPHIC_DATA] Employment Self Employment" at bounding box center [70, 45] width 108 height 14
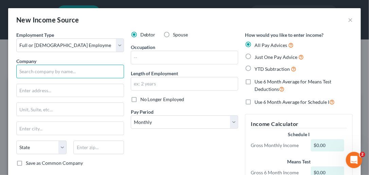
click at [61, 72] on input "text" at bounding box center [70, 72] width 108 height 14
type input "Klines Financial Services LLC"
type input "[STREET_ADDRESS][PERSON_NAME]"
type input "Frankfort"
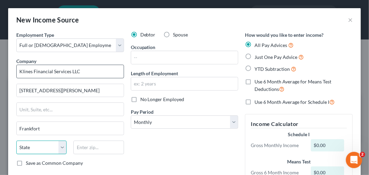
select select "18"
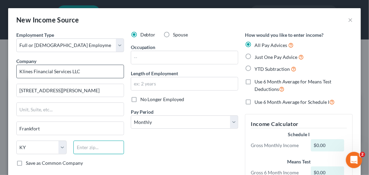
type input "40601"
type input "SeniorAdministrative Specialist"
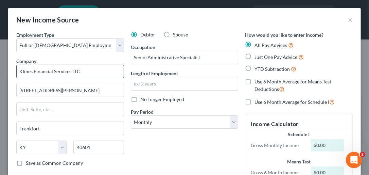
type input "3 months"
drag, startPoint x: 133, startPoint y: 58, endPoint x: 201, endPoint y: 61, distance: 68.0
click at [201, 61] on input "SeniorAdministrative Specialist" at bounding box center [184, 57] width 107 height 13
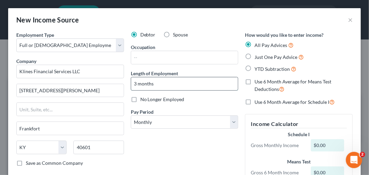
drag, startPoint x: 132, startPoint y: 84, endPoint x: 172, endPoint y: 81, distance: 40.5
click at [170, 82] on input "3 months" at bounding box center [184, 83] width 107 height 13
click at [140, 98] on label "No Longer Employed" at bounding box center [162, 99] width 44 height 7
click at [143, 98] on input "No Longer Employed" at bounding box center [145, 98] width 4 height 4
checkbox input "true"
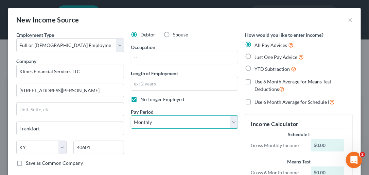
click at [231, 122] on select "Select Monthly Twice Monthly Every Other Week Weekly" at bounding box center [185, 122] width 108 height 14
click at [230, 121] on select "Select Monthly Twice Monthly Every Other Week Weekly" at bounding box center [185, 122] width 108 height 14
select select "2"
click at [131, 115] on select "Select Monthly Twice Monthly Every Other Week Weekly" at bounding box center [185, 122] width 108 height 14
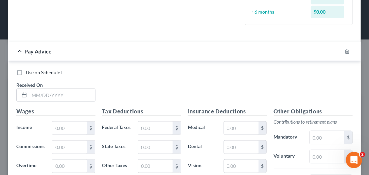
scroll to position [195, 0]
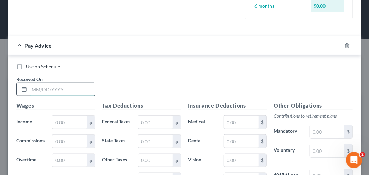
click at [36, 89] on input "text" at bounding box center [62, 89] width 66 height 13
type input "[DATE]"
click at [56, 122] on input "text" at bounding box center [69, 122] width 34 height 13
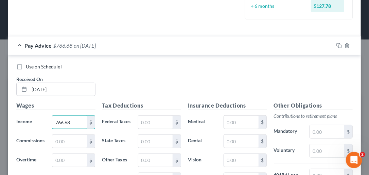
type input "766.68"
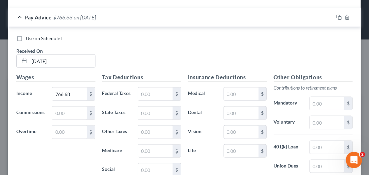
scroll to position [231, 0]
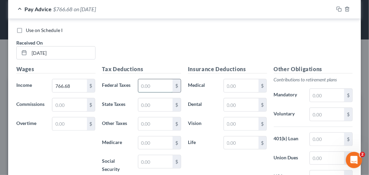
click at [143, 82] on input "text" at bounding box center [155, 85] width 34 height 13
type input "18.98"
click at [148, 110] on input "text" at bounding box center [155, 104] width 34 height 13
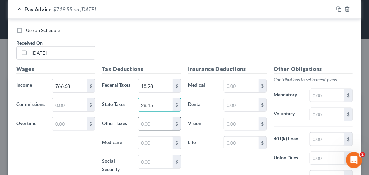
type input "28.15"
click at [154, 128] on input "text" at bounding box center [155, 123] width 34 height 13
type input "14.95"
click at [149, 149] on input "text" at bounding box center [155, 142] width 34 height 13
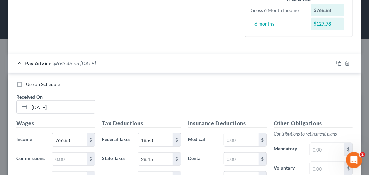
scroll to position [177, 0]
type input "11.12"
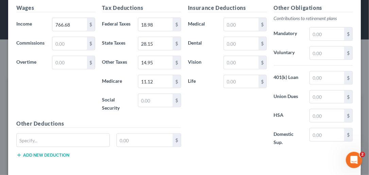
scroll to position [295, 0]
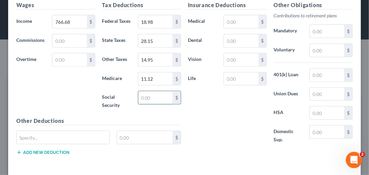
click at [155, 103] on input "text" at bounding box center [155, 97] width 34 height 13
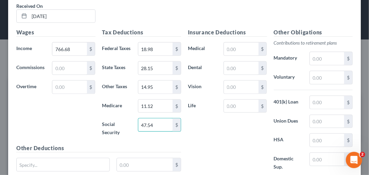
type input "47.54"
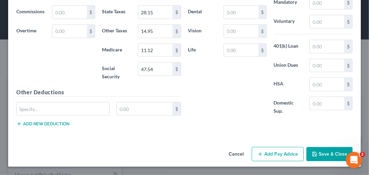
scroll to position [329, 0]
click at [66, 111] on input "text" at bounding box center [63, 108] width 93 height 13
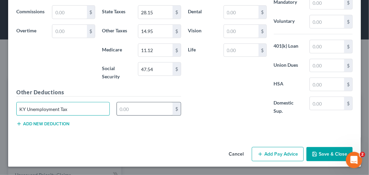
type input "KY Unemployment Tax"
drag, startPoint x: 124, startPoint y: 106, endPoint x: 121, endPoint y: 105, distance: 3.7
click at [124, 106] on input "text" at bounding box center [145, 108] width 56 height 13
type input "20.13"
click at [56, 123] on button "Add new deduction" at bounding box center [42, 123] width 53 height 5
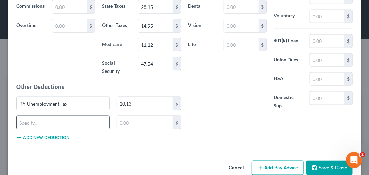
click at [56, 123] on input "text" at bounding box center [63, 122] width 93 height 13
type input "Upgrade Fund Surcharge"
click at [132, 128] on input "text" at bounding box center [145, 122] width 56 height 13
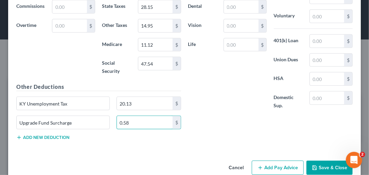
type input "0.58"
click at [43, 140] on button "Add new deduction" at bounding box center [42, 137] width 53 height 5
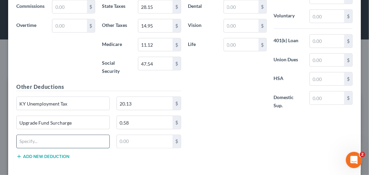
click at [46, 148] on input "text" at bounding box center [63, 141] width 93 height 13
type input "FUTA"
drag, startPoint x: 124, startPoint y: 147, endPoint x: 120, endPoint y: 143, distance: 4.8
click at [124, 147] on input "text" at bounding box center [145, 141] width 56 height 13
type input "4.60"
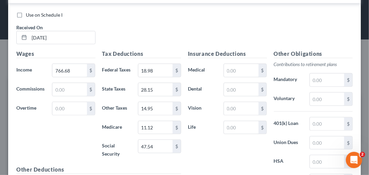
scroll to position [249, 0]
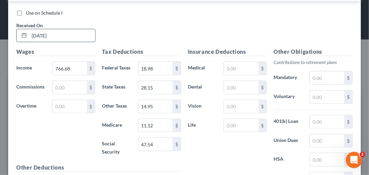
drag, startPoint x: 32, startPoint y: 34, endPoint x: 70, endPoint y: 34, distance: 37.7
click at [70, 34] on input "[DATE]" at bounding box center [62, 35] width 66 height 13
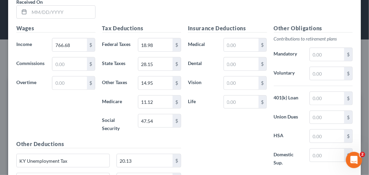
scroll to position [297, 0]
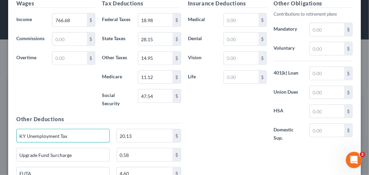
drag, startPoint x: 18, startPoint y: 138, endPoint x: 114, endPoint y: 142, distance: 96.3
click at [114, 142] on div "KY Unemployment Tax 20.13 $" at bounding box center [99, 138] width 172 height 19
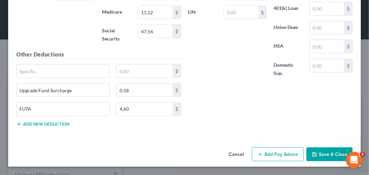
scroll to position [367, 0]
drag, startPoint x: 20, startPoint y: 89, endPoint x: 85, endPoint y: 89, distance: 64.9
click at [85, 89] on input "Upgrade Fund Surcharge" at bounding box center [63, 90] width 93 height 13
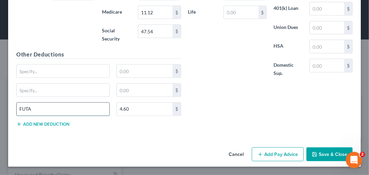
drag, startPoint x: 18, startPoint y: 108, endPoint x: 28, endPoint y: 107, distance: 9.2
click at [31, 107] on input "FUTA" at bounding box center [63, 109] width 93 height 13
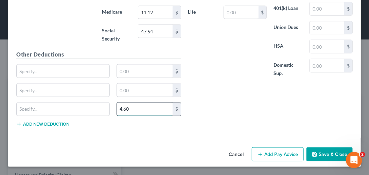
drag, startPoint x: 119, startPoint y: 107, endPoint x: 116, endPoint y: 107, distance: 3.8
click at [118, 107] on input "4.60" at bounding box center [145, 109] width 56 height 13
click at [282, 153] on button "Add Pay Advice" at bounding box center [278, 154] width 52 height 14
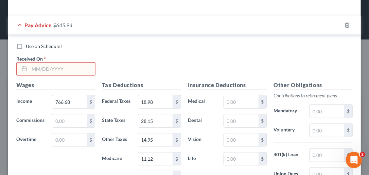
scroll to position [217, 0]
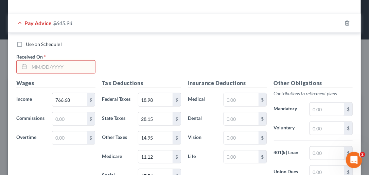
click at [39, 66] on input "text" at bounding box center [62, 67] width 66 height 13
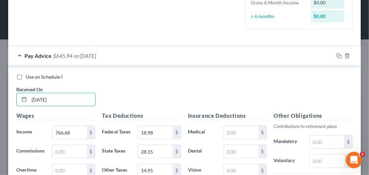
scroll to position [136, 0]
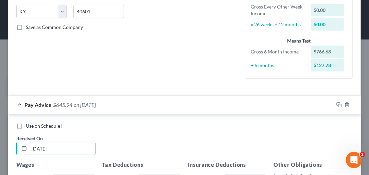
type input "[DATE]"
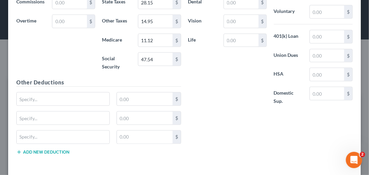
scroll to position [367, 0]
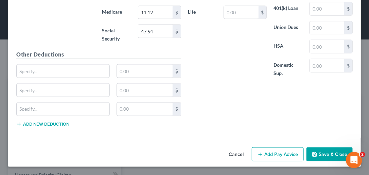
click at [270, 152] on button "Add Pay Advice" at bounding box center [278, 154] width 52 height 14
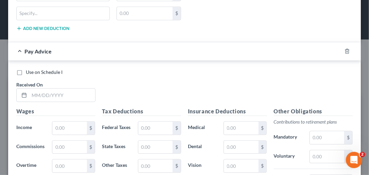
scroll to position [462, 0]
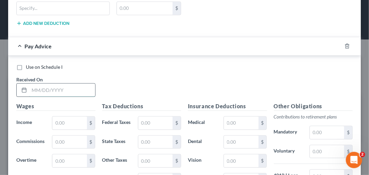
drag, startPoint x: 35, startPoint y: 93, endPoint x: 31, endPoint y: 100, distance: 8.4
click at [35, 93] on input "text" at bounding box center [62, 89] width 66 height 13
type input "[DATE]"
click at [62, 125] on input "text" at bounding box center [69, 122] width 34 height 13
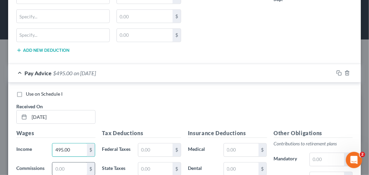
scroll to position [435, 0]
type input "495.00"
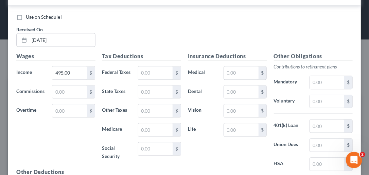
scroll to position [529, 0]
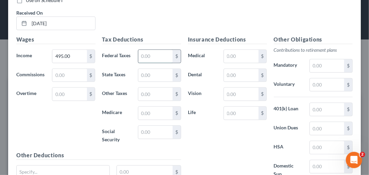
click at [148, 62] on input "text" at bounding box center [155, 56] width 34 height 13
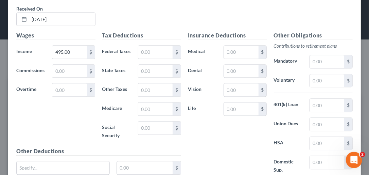
scroll to position [538, 0]
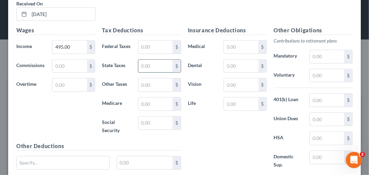
click at [147, 72] on input "text" at bounding box center [155, 65] width 34 height 13
type input "17.28"
click at [146, 91] on input "text" at bounding box center [155, 84] width 34 height 13
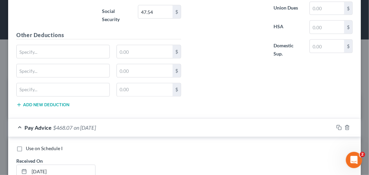
scroll to position [348, 0]
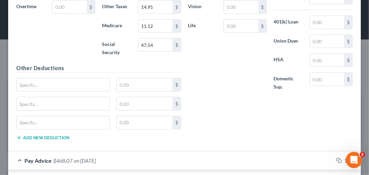
type input "9.65"
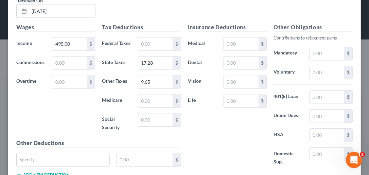
scroll to position [558, 0]
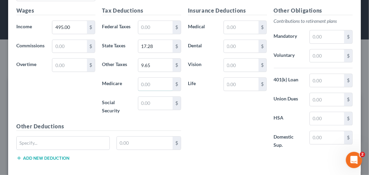
drag, startPoint x: 150, startPoint y: 97, endPoint x: 89, endPoint y: 135, distance: 71.4
click at [150, 90] on input "text" at bounding box center [155, 84] width 34 height 13
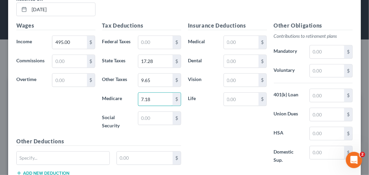
scroll to position [531, 0]
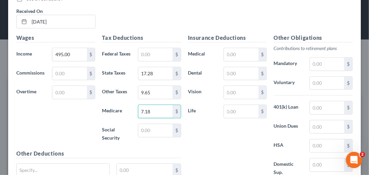
type input "7.18"
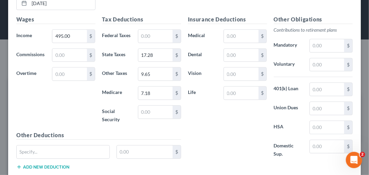
scroll to position [570, 0]
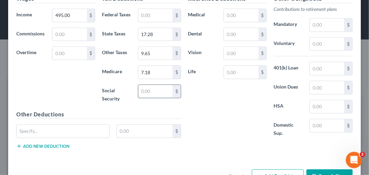
click at [158, 98] on input "text" at bounding box center [155, 91] width 34 height 13
type input "30.69"
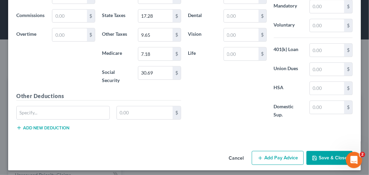
scroll to position [603, 0]
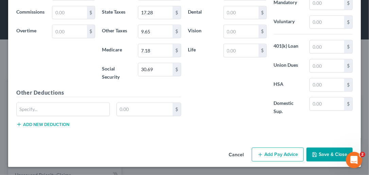
click at [272, 153] on button "Add Pay Advice" at bounding box center [278, 154] width 52 height 14
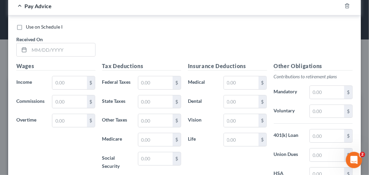
scroll to position [734, 0]
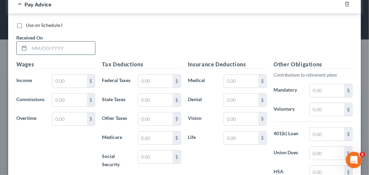
click at [39, 54] on input "text" at bounding box center [62, 47] width 66 height 13
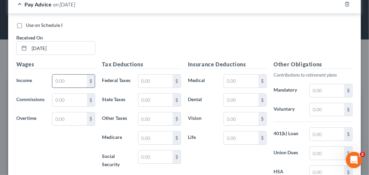
click at [60, 87] on input "text" at bounding box center [69, 80] width 34 height 13
click at [61, 106] on input "text" at bounding box center [69, 99] width 34 height 13
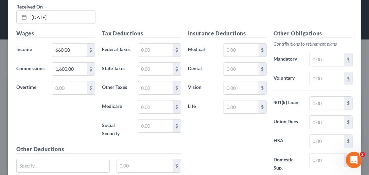
scroll to position [768, 0]
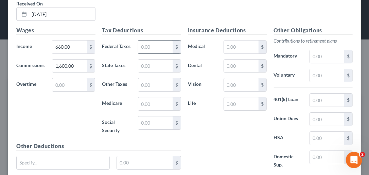
click at [150, 53] on input "text" at bounding box center [155, 46] width 34 height 13
click at [150, 72] on input "text" at bounding box center [155, 65] width 34 height 13
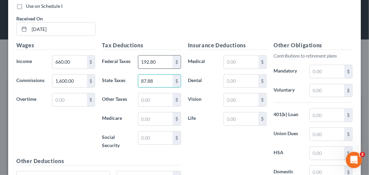
scroll to position [741, 0]
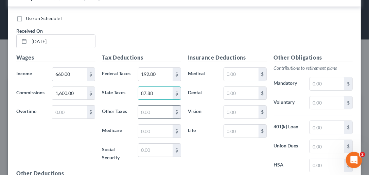
click at [145, 118] on input "text" at bounding box center [155, 111] width 34 height 13
click at [146, 137] on input "text" at bounding box center [155, 130] width 34 height 13
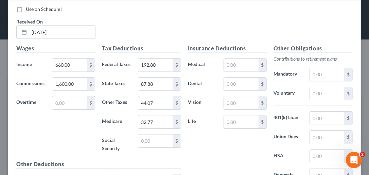
scroll to position [768, 0]
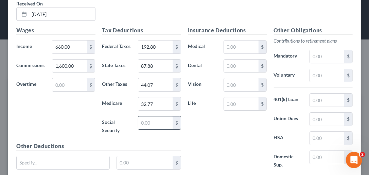
click at [153, 129] on input "text" at bounding box center [155, 122] width 34 height 13
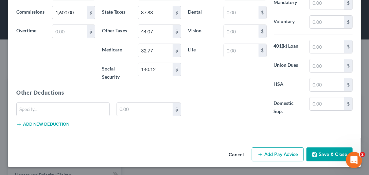
click at [341, 152] on button "Save & Close" at bounding box center [330, 154] width 46 height 14
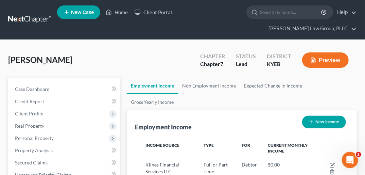
scroll to position [339883, 339768]
